Goal: Task Accomplishment & Management: Use online tool/utility

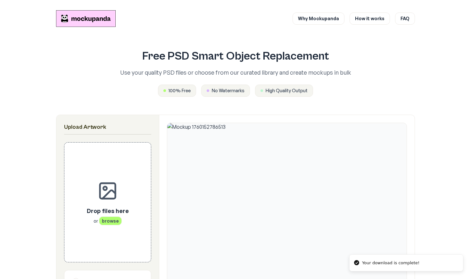
scroll to position [110, 0]
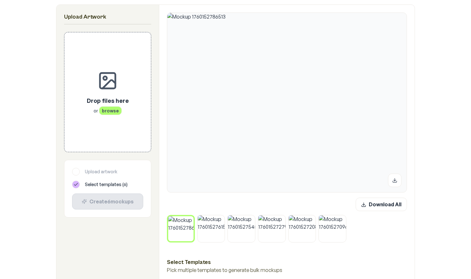
click at [191, 217] on icon at bounding box center [192, 218] width 2 height 2
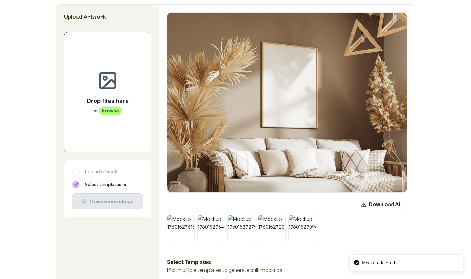
click at [191, 217] on icon at bounding box center [193, 217] width 4 height 4
click at [221, 217] on icon at bounding box center [223, 217] width 4 height 4
click at [191, 217] on icon at bounding box center [193, 217] width 4 height 4
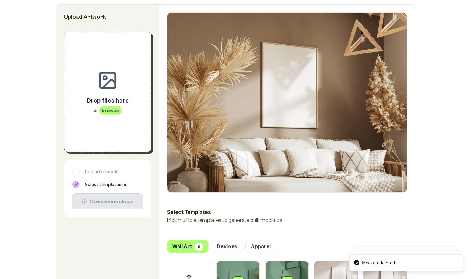
click at [108, 113] on span "browse" at bounding box center [110, 110] width 23 height 9
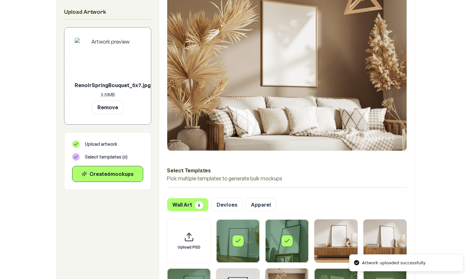
scroll to position [173, 0]
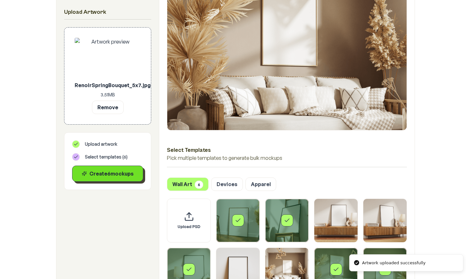
click at [108, 175] on div "Create 6 mockup s" at bounding box center [108, 174] width 60 height 8
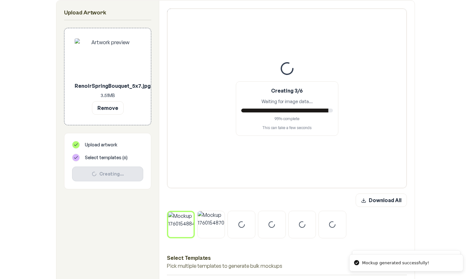
scroll to position [111, 0]
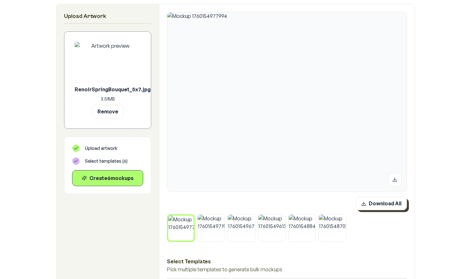
click at [379, 203] on button "Download All" at bounding box center [381, 203] width 51 height 13
click at [106, 108] on button "Remove" at bounding box center [108, 111] width 32 height 13
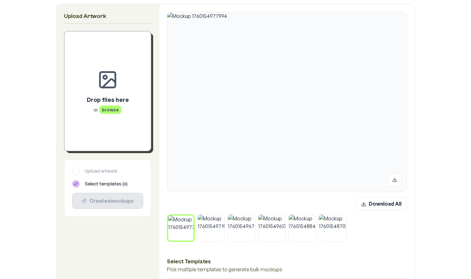
click at [193, 217] on icon at bounding box center [192, 217] width 4 height 4
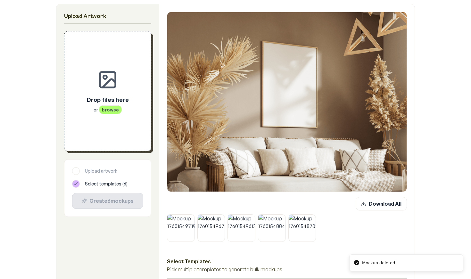
click at [193, 217] on icon at bounding box center [193, 217] width 4 height 4
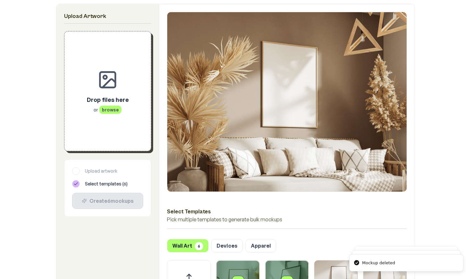
click at [112, 109] on span "browse" at bounding box center [110, 109] width 23 height 9
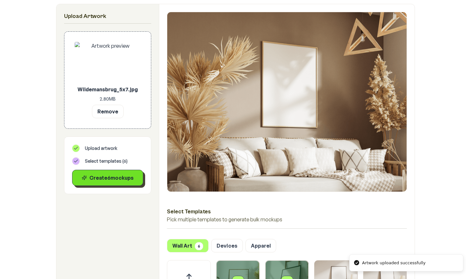
click at [119, 177] on div "Create 6 mockup s" at bounding box center [108, 178] width 60 height 8
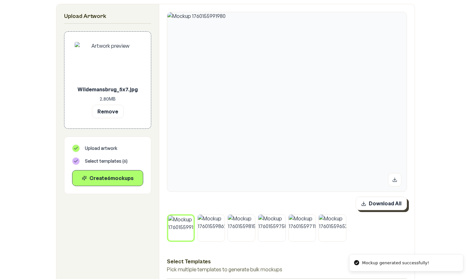
click at [386, 204] on button "Download All" at bounding box center [381, 203] width 51 height 13
click at [300, 230] on img at bounding box center [302, 228] width 27 height 27
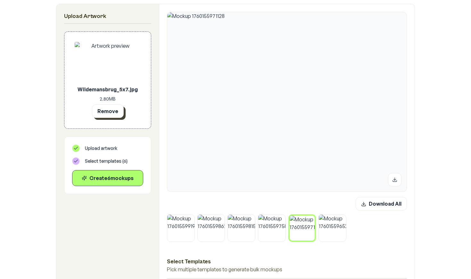
click at [111, 110] on button "Remove" at bounding box center [108, 111] width 32 height 13
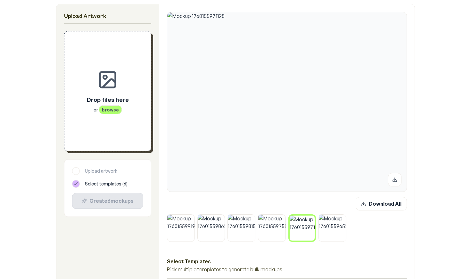
click at [111, 111] on span "browse" at bounding box center [110, 109] width 23 height 9
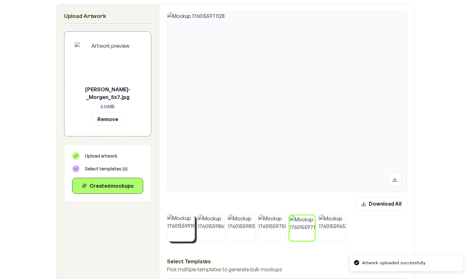
click at [195, 218] on button at bounding box center [193, 216] width 8 height 8
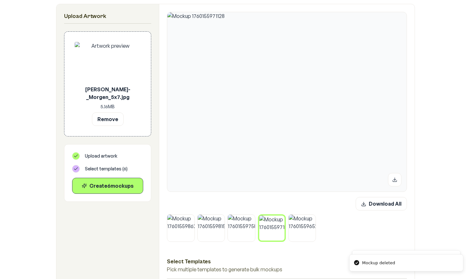
click at [195, 218] on button at bounding box center [193, 216] width 8 height 8
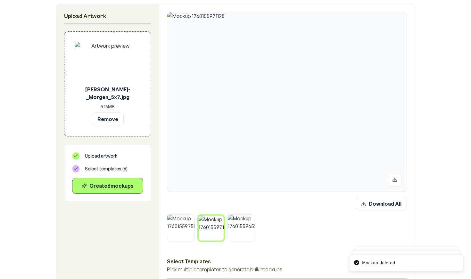
click at [195, 218] on button at bounding box center [193, 216] width 8 height 8
click at [195, 218] on button at bounding box center [192, 217] width 8 height 8
click at [219, 218] on button at bounding box center [223, 216] width 8 height 8
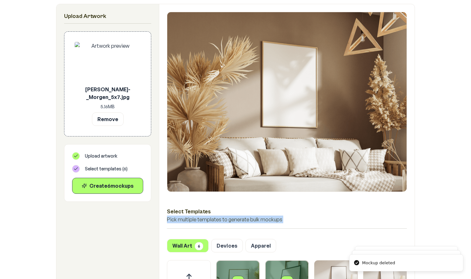
click at [195, 218] on p "Pick multiple templates to generate bulk mockups" at bounding box center [287, 220] width 240 height 8
click at [124, 184] on div "Create 6 mockup s" at bounding box center [108, 186] width 60 height 8
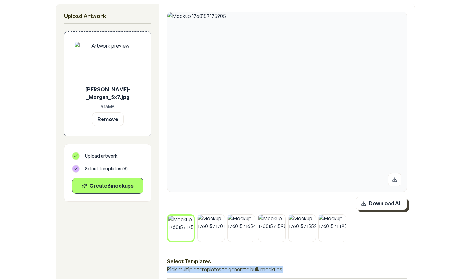
click at [379, 207] on button "Download All" at bounding box center [381, 203] width 51 height 13
click at [163, 122] on div "Download All Select Templates Pick multiple templates to generate bulk mockups …" at bounding box center [287, 232] width 256 height 456
